Goal: Find specific page/section: Find specific page/section

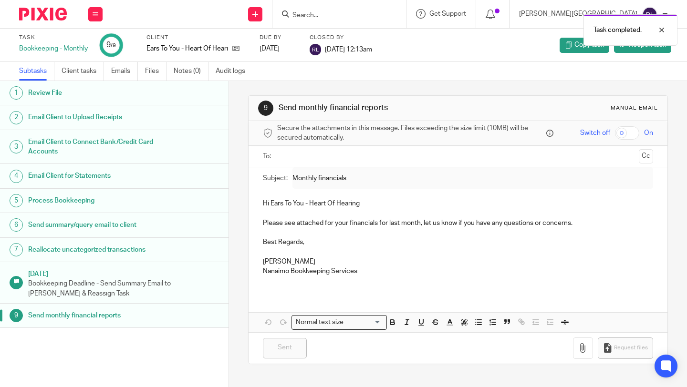
click at [369, 17] on div "Task completed." at bounding box center [510, 28] width 334 height 36
click at [373, 16] on div "Task completed." at bounding box center [510, 28] width 334 height 36
click at [373, 16] on input "Search" at bounding box center [334, 15] width 86 height 9
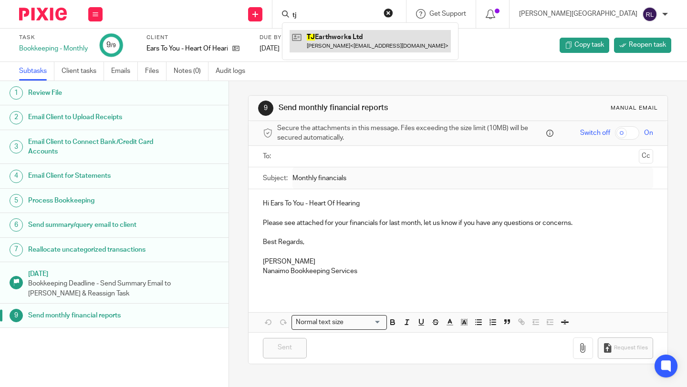
type input "tj"
click at [413, 39] on link at bounding box center [369, 41] width 161 height 22
